Goal: Obtain resource: Obtain resource

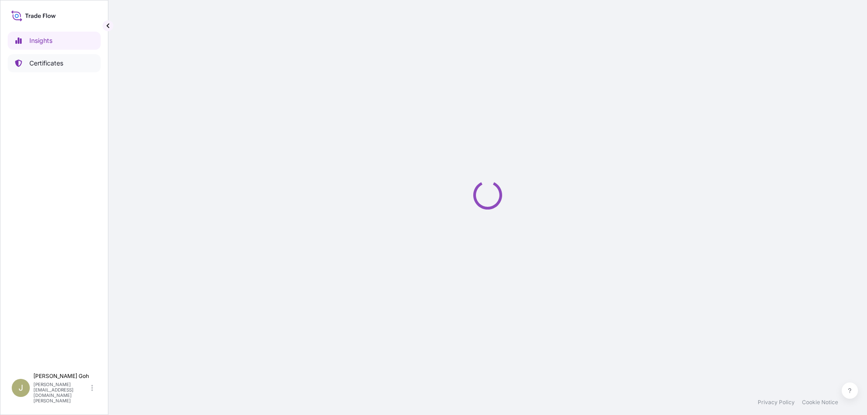
click at [45, 66] on p "Certificates" at bounding box center [46, 63] width 34 height 9
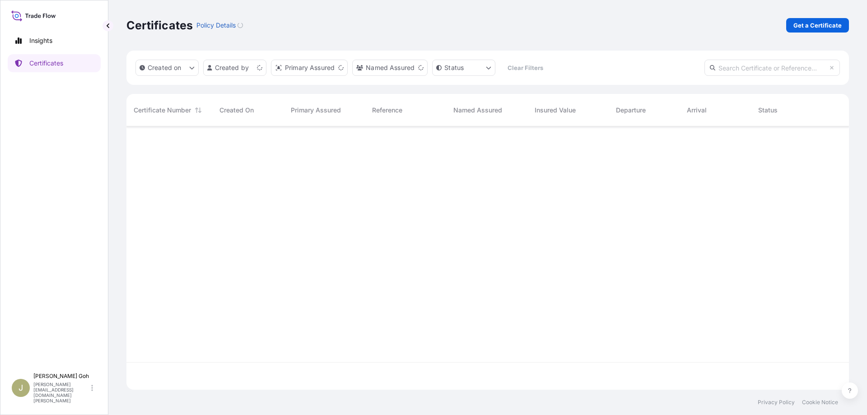
scroll to position [261, 715]
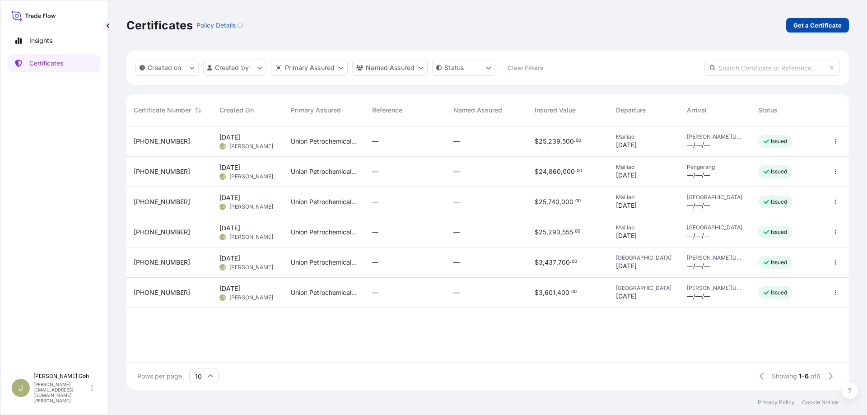
click at [803, 30] on link "Get a Certificate" at bounding box center [817, 25] width 63 height 14
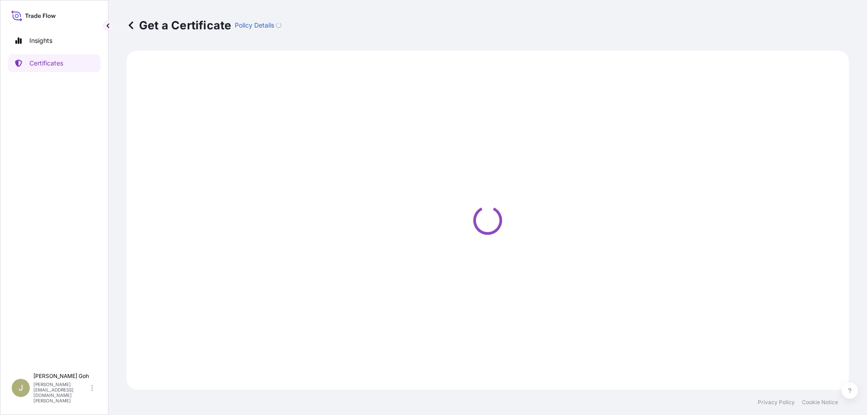
select select "Vessel"
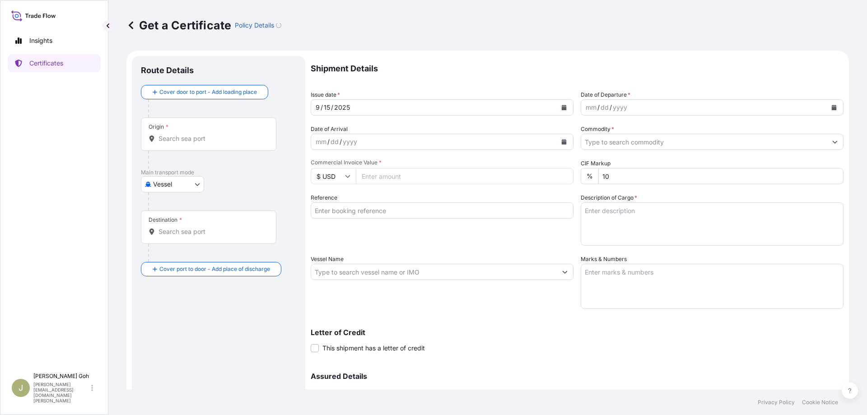
click at [358, 109] on div "[DATE]" at bounding box center [434, 107] width 246 height 16
click at [677, 109] on div "mm / dd / yyyy" at bounding box center [704, 107] width 246 height 16
click at [832, 109] on icon "Calendar" at bounding box center [834, 107] width 5 height 5
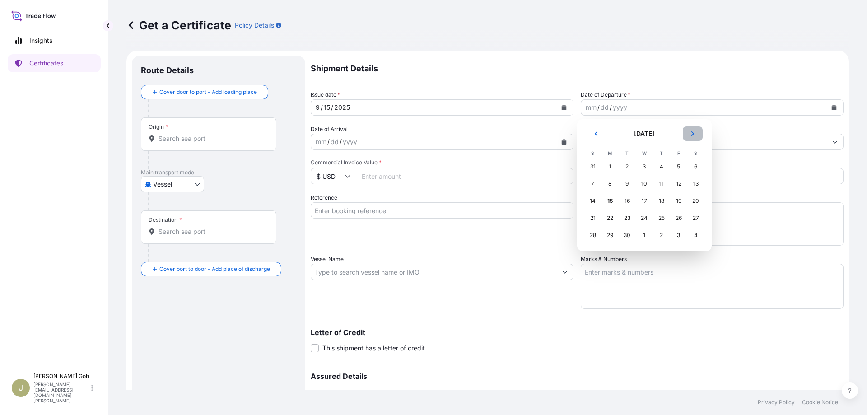
click at [696, 133] on button "Next" at bounding box center [693, 133] width 20 height 14
click at [630, 168] on div "30" at bounding box center [627, 167] width 16 height 16
click at [627, 165] on div "30" at bounding box center [627, 167] width 16 height 16
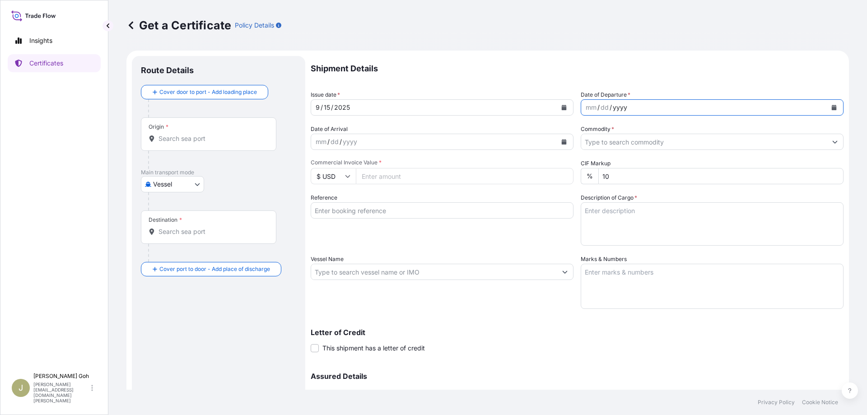
click at [619, 109] on div "yyyy" at bounding box center [620, 107] width 16 height 11
click at [827, 104] on button "Calendar" at bounding box center [834, 107] width 14 height 14
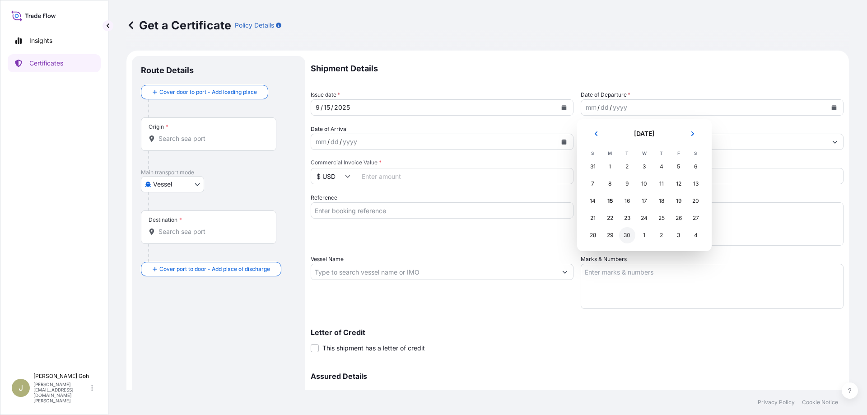
click at [625, 233] on div "30" at bounding box center [627, 235] width 16 height 16
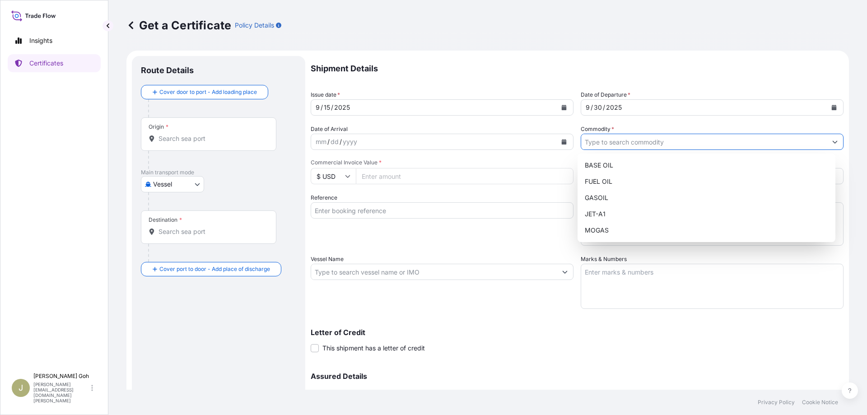
click at [637, 140] on input "Commodity *" at bounding box center [704, 142] width 246 height 16
click at [614, 199] on div "GASOIL" at bounding box center [706, 198] width 251 height 16
type input "GASOIL"
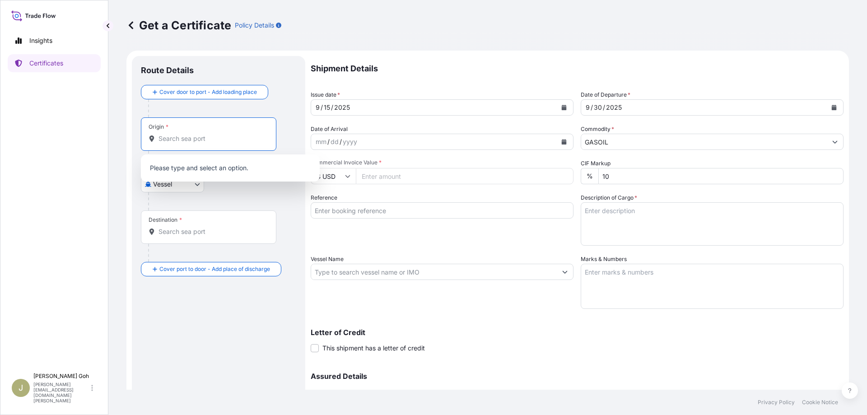
click at [172, 140] on input "Origin *" at bounding box center [212, 138] width 107 height 9
type input "m"
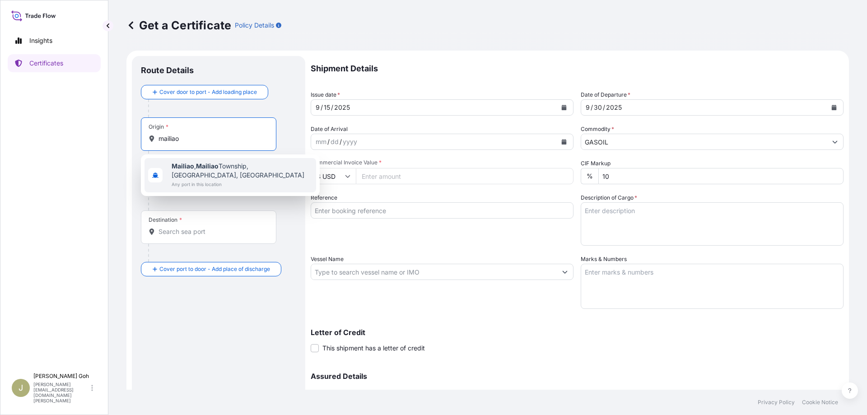
click at [215, 178] on span "Mailiao , [GEOGRAPHIC_DATA], [GEOGRAPHIC_DATA], [GEOGRAPHIC_DATA]" at bounding box center [242, 171] width 141 height 18
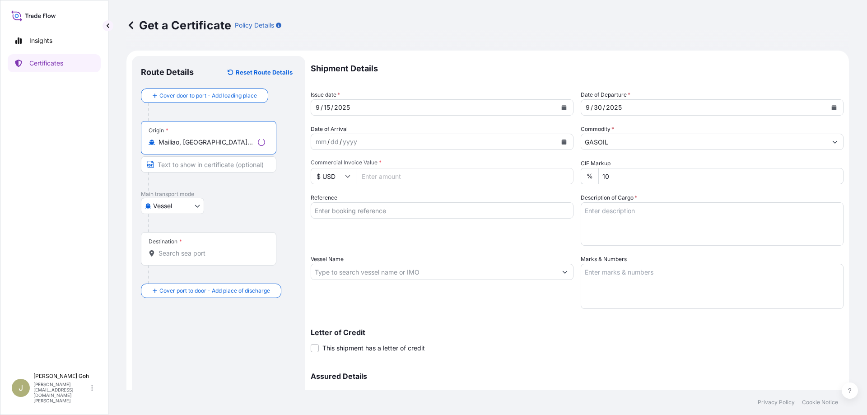
type input "Mailiao, [GEOGRAPHIC_DATA], [GEOGRAPHIC_DATA], [GEOGRAPHIC_DATA]"
click at [174, 250] on input "Destination *" at bounding box center [212, 253] width 107 height 9
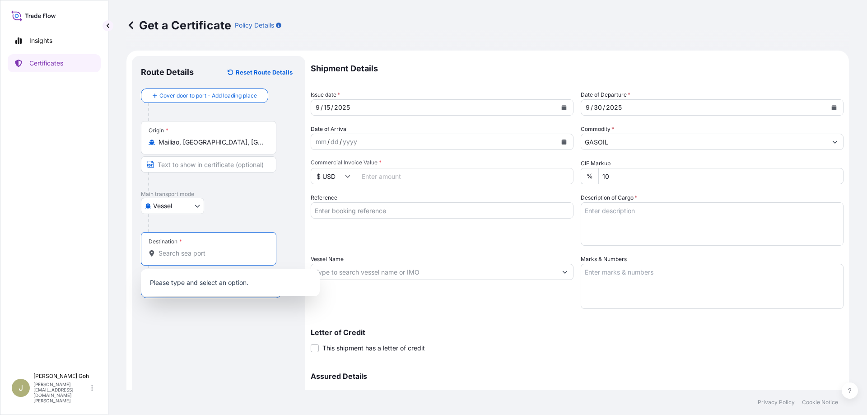
type input "t"
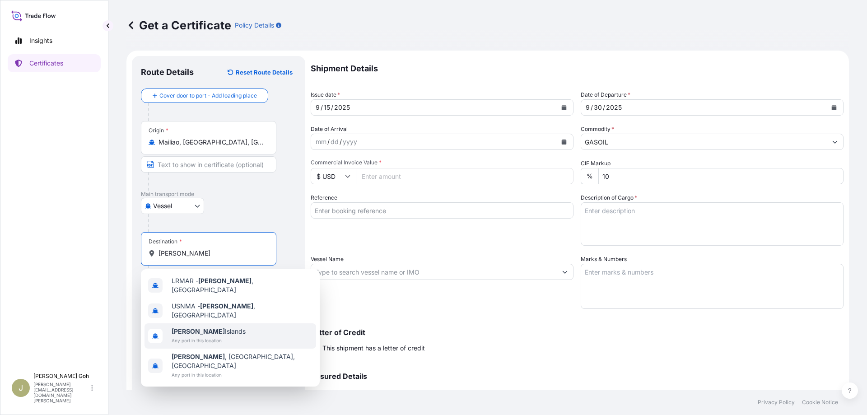
click at [206, 336] on span "Any port in this location" at bounding box center [209, 340] width 74 height 9
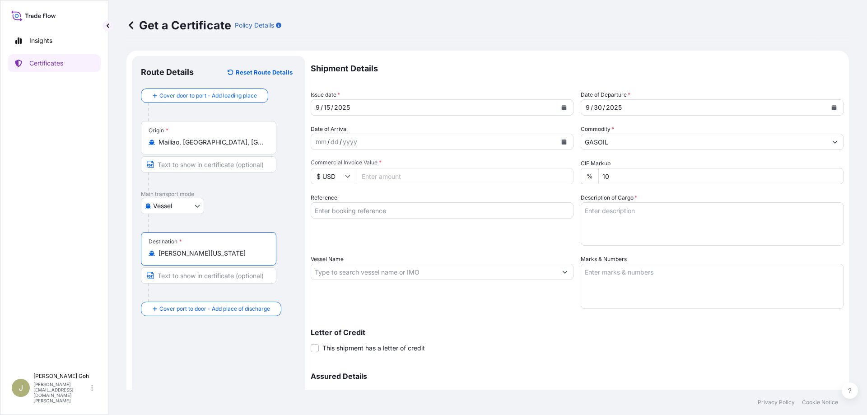
type input "[PERSON_NAME][US_STATE]"
click at [377, 176] on input "Commercial Invoice Value *" at bounding box center [465, 176] width 218 height 16
click at [424, 198] on div "Reference" at bounding box center [442, 219] width 263 height 52
click at [374, 177] on input "15540000.00" at bounding box center [465, 176] width 218 height 16
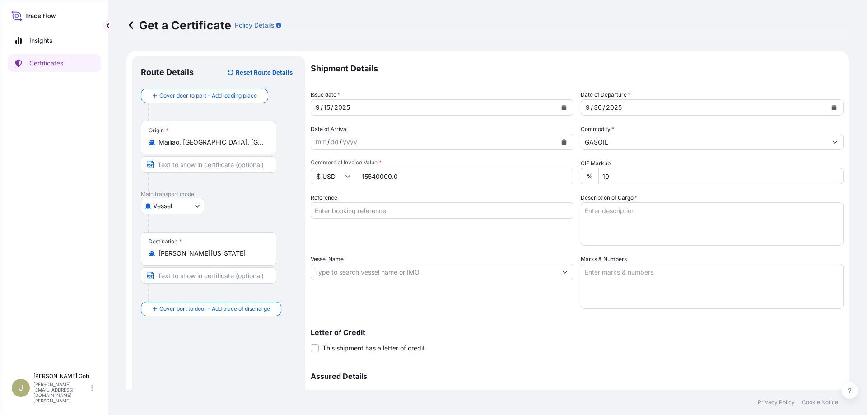
type input "15540000.00"
click at [379, 176] on input "15540000.00" at bounding box center [465, 176] width 218 height 16
click at [368, 177] on input "15540000.00" at bounding box center [465, 176] width 218 height 16
click at [603, 216] on textarea "Description of Cargo *" at bounding box center [712, 223] width 263 height 43
click at [348, 245] on div "Reference" at bounding box center [442, 219] width 263 height 52
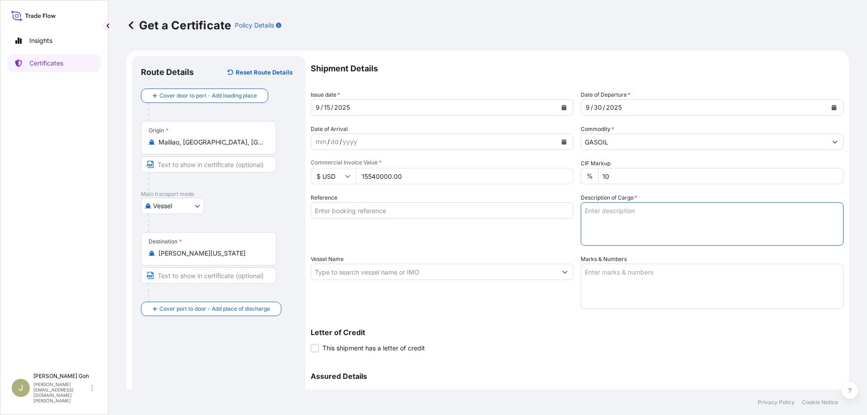
click at [670, 229] on textarea "Description of Cargo *" at bounding box center [712, 223] width 263 height 43
paste textarea "300,000 BBLS (+/-10PCT) OF GASOIL 0.05%S"
click at [590, 210] on textarea "300,000 BBLS (+/-10PCT) OF GASOIL 0.05%S" at bounding box center [712, 223] width 263 height 43
type textarea "180,000 BBLS (+/-10PCT) OF GASOIL 0.05%S"
click at [689, 304] on textarea "Marks & Numbers" at bounding box center [712, 286] width 263 height 45
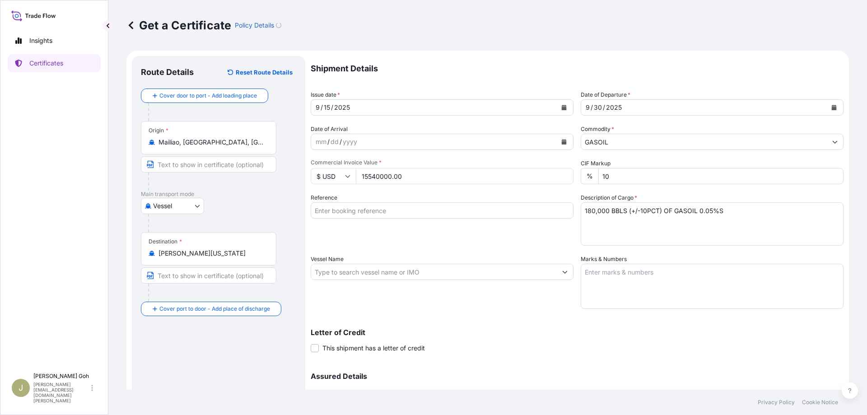
click at [599, 349] on div "Letter of Credit This shipment has a letter of credit Letter of credit * Letter…" at bounding box center [577, 341] width 533 height 24
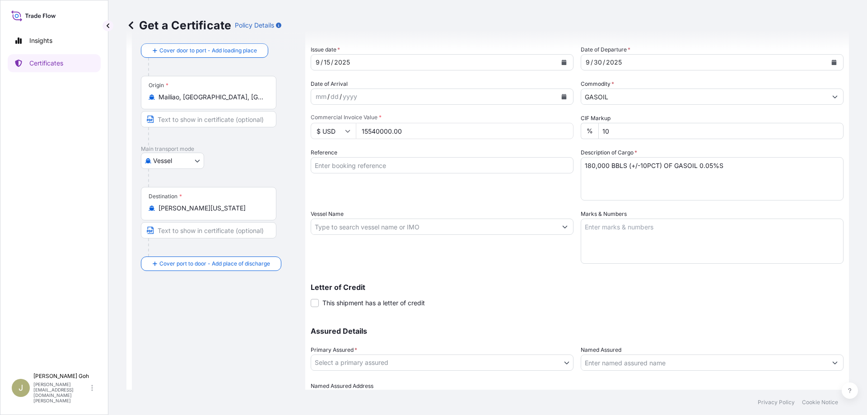
click at [376, 224] on input "Vessel Name" at bounding box center [434, 227] width 246 height 16
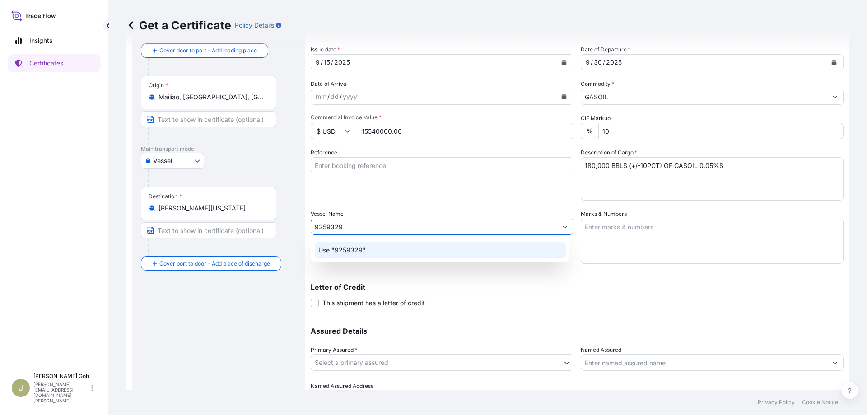
click at [396, 226] on input "9259329" at bounding box center [434, 227] width 246 height 16
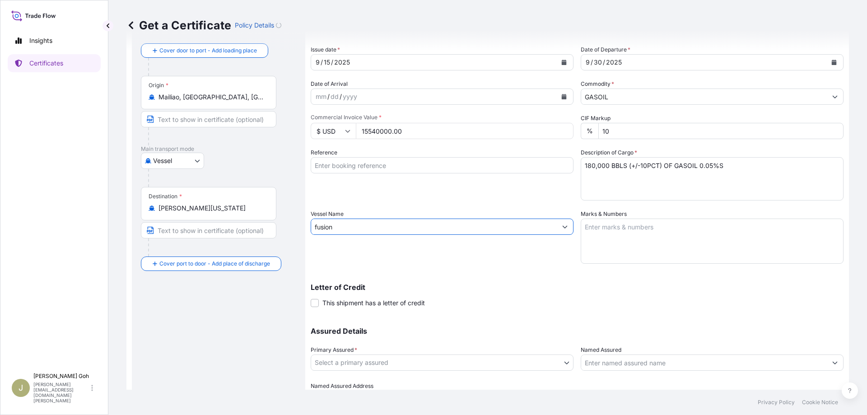
click at [383, 224] on input "fusion" at bounding box center [434, 227] width 246 height 16
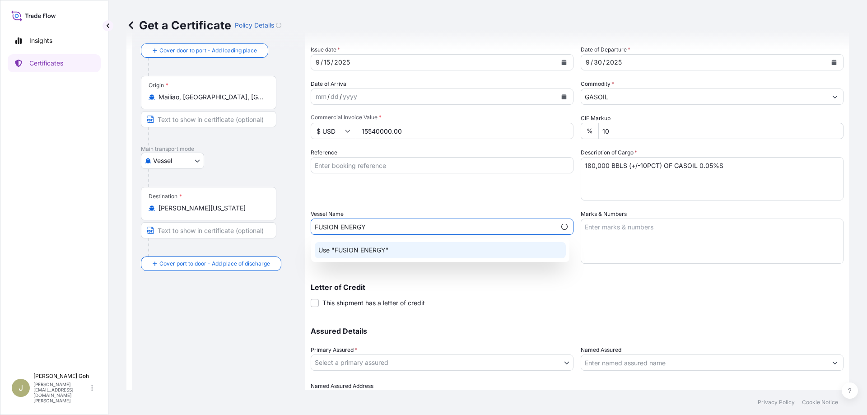
click at [372, 248] on p "Use "FUSION ENERGY"" at bounding box center [353, 250] width 70 height 9
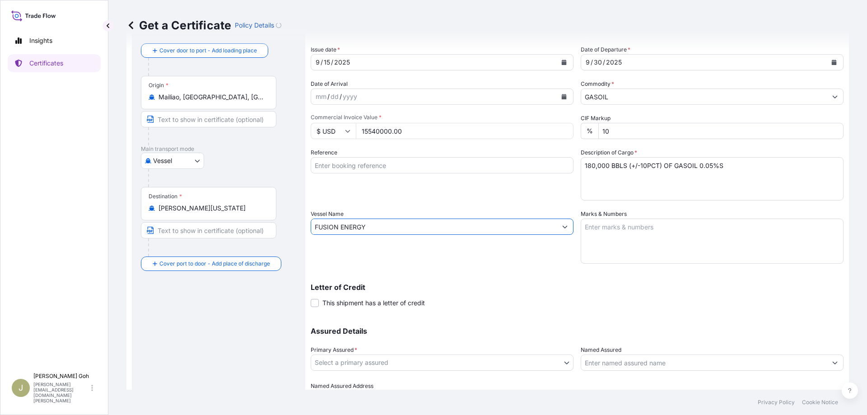
click at [336, 228] on input "FUSION ENERGY" at bounding box center [434, 227] width 246 height 16
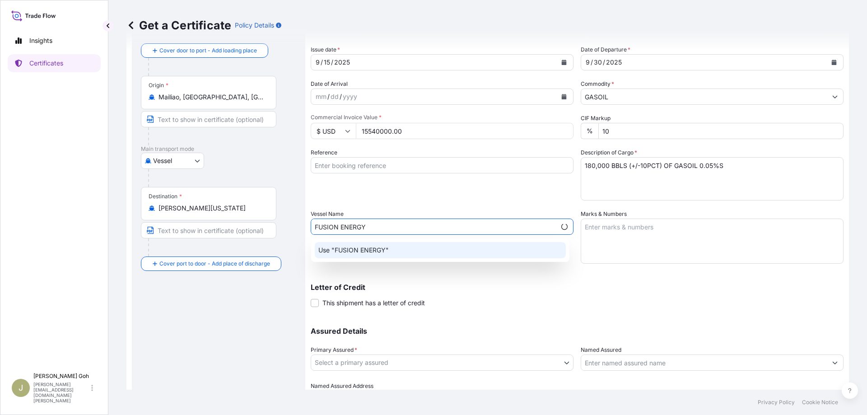
click at [346, 244] on div "Use "FUSION ENERGY"" at bounding box center [440, 250] width 251 height 16
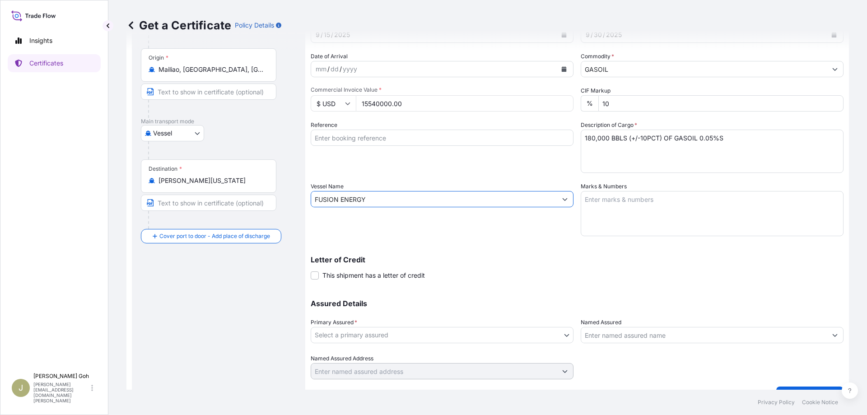
scroll to position [88, 0]
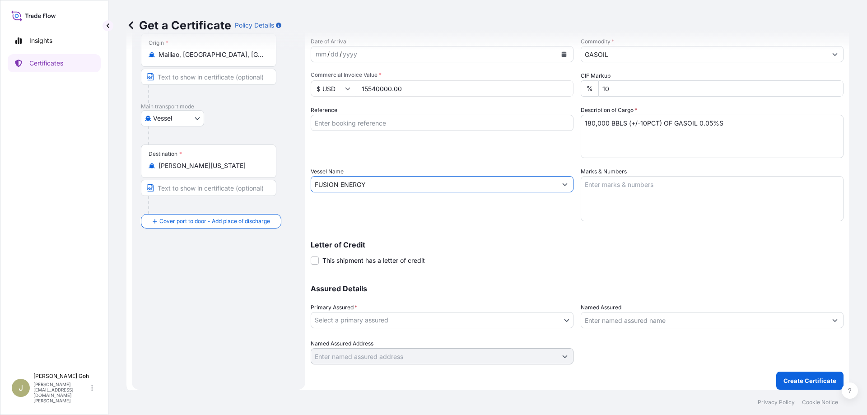
type input "FUSION ENERGY"
click at [430, 318] on body "3 options available. 0 options available. 1 option available. Insights Certific…" at bounding box center [433, 207] width 867 height 415
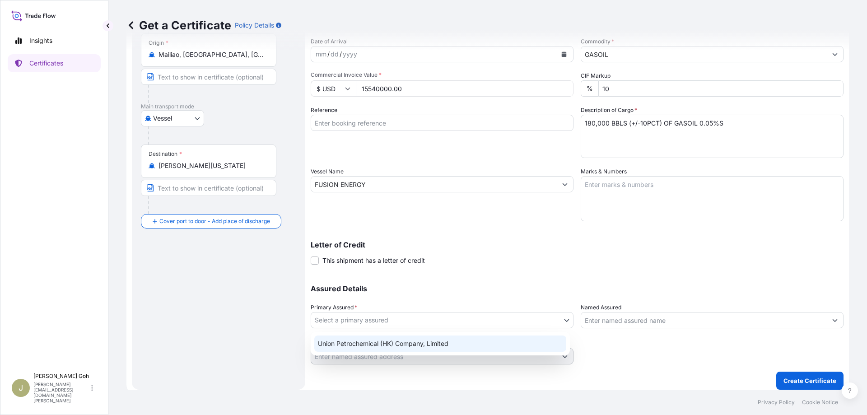
click at [411, 339] on div "Union Petrochemical (HK) Company, Limited" at bounding box center [440, 344] width 252 height 16
select select "31571"
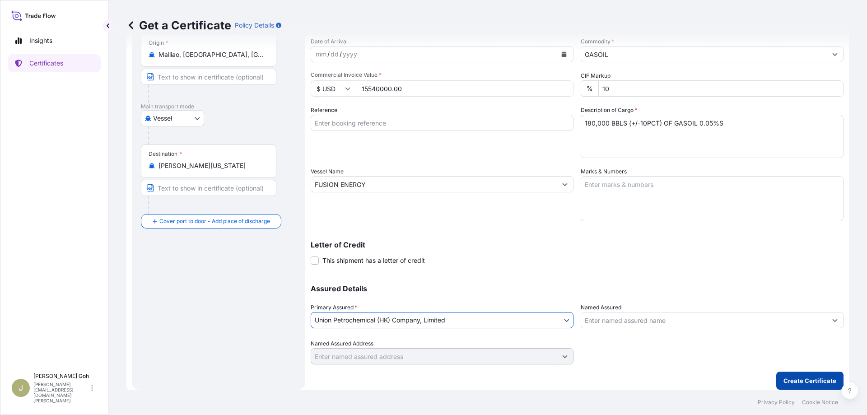
click at [791, 381] on p "Create Certificate" at bounding box center [810, 380] width 53 height 9
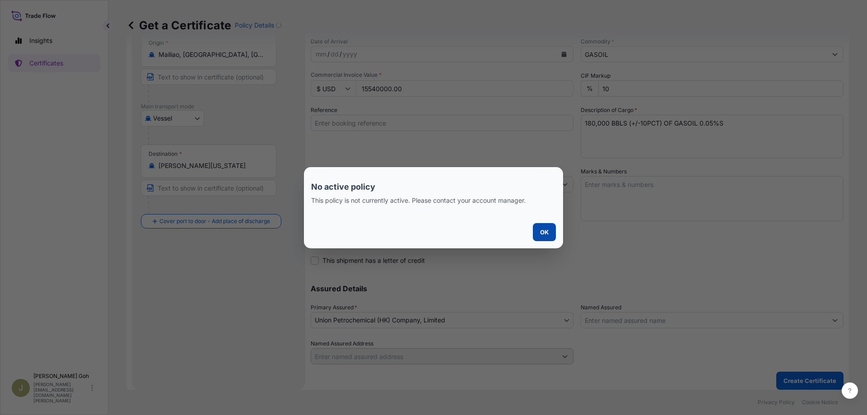
click at [547, 233] on p "OK" at bounding box center [544, 232] width 9 height 9
